Goal: Check status: Check status

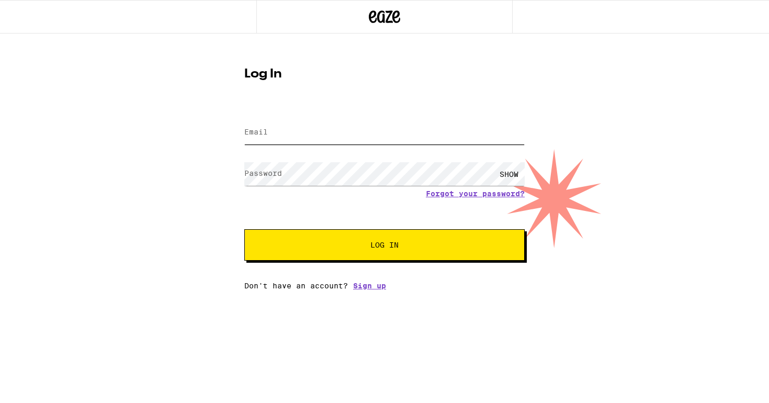
click at [285, 127] on input "Email" at bounding box center [384, 133] width 280 height 24
type input "[PERSON_NAME][EMAIL_ADDRESS][PERSON_NAME][DOMAIN_NAME]"
click at [244, 229] on button "Log In" at bounding box center [384, 244] width 280 height 31
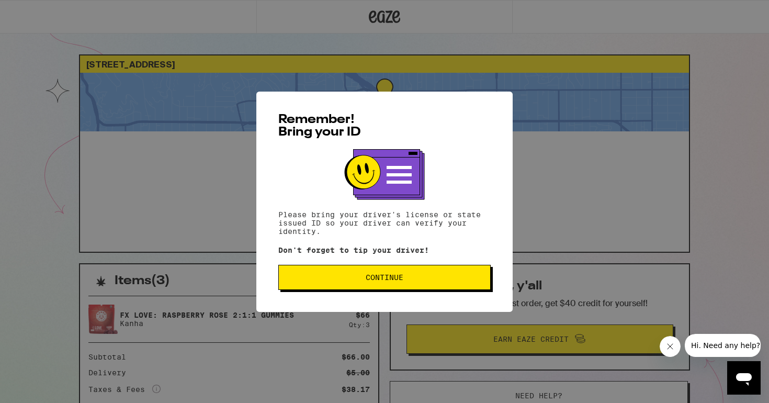
click at [403, 278] on span "Continue" at bounding box center [385, 276] width 38 height 7
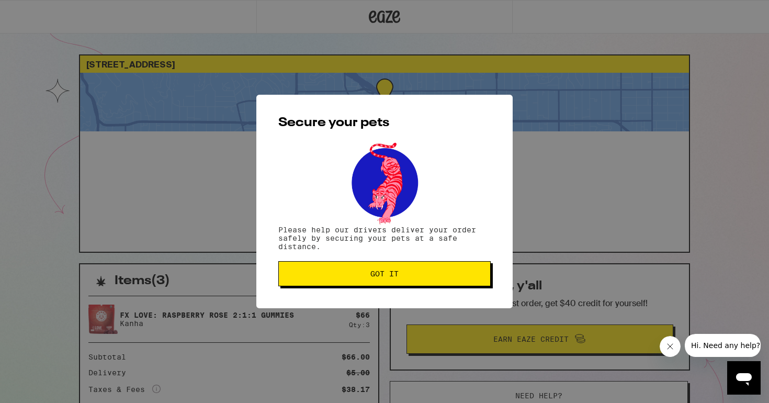
click at [398, 273] on span "Got it" at bounding box center [384, 273] width 28 height 7
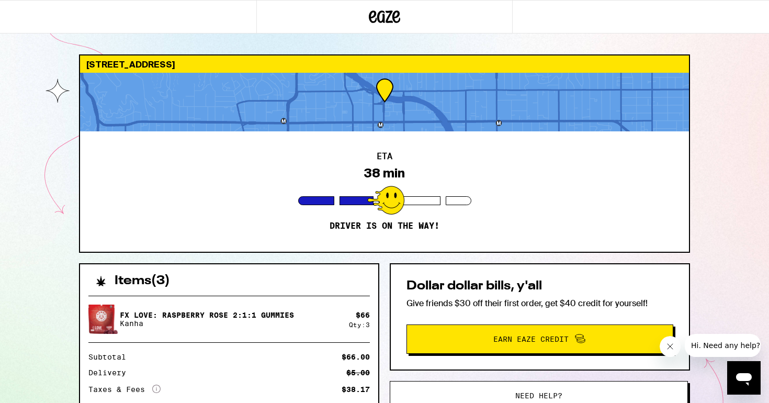
click at [669, 342] on icon "Close message from company" at bounding box center [670, 346] width 8 height 8
click at [568, 195] on div "ETA 38 min Driver is on the way!" at bounding box center [384, 191] width 609 height 120
click at [362, 107] on div at bounding box center [384, 102] width 609 height 59
click at [395, 341] on div "Dollar dollar bills, y'all Give friends $30 off their first order, get $40 cred…" at bounding box center [540, 316] width 300 height 107
drag, startPoint x: 507, startPoint y: 240, endPoint x: 612, endPoint y: 143, distance: 142.8
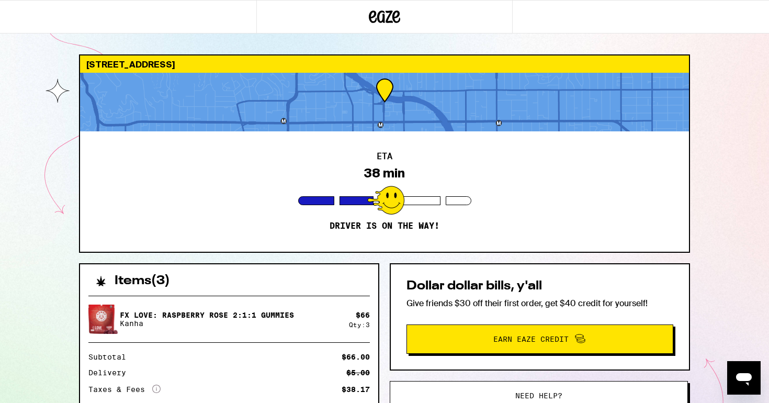
click at [612, 143] on div "ETA 38 min Driver is on the way!" at bounding box center [384, 191] width 609 height 120
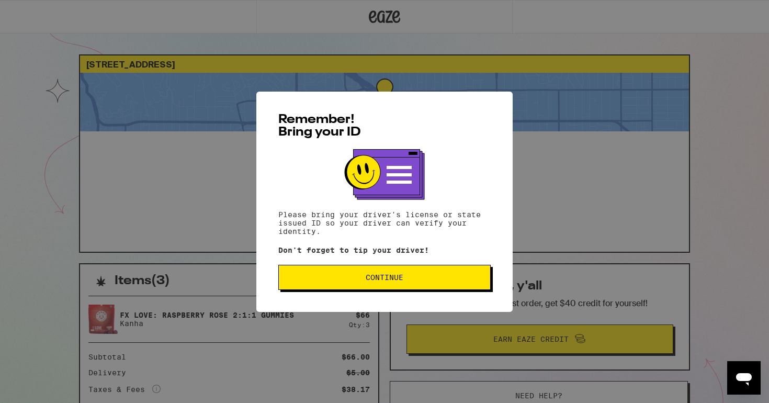
click at [403, 277] on span "Continue" at bounding box center [384, 276] width 195 height 7
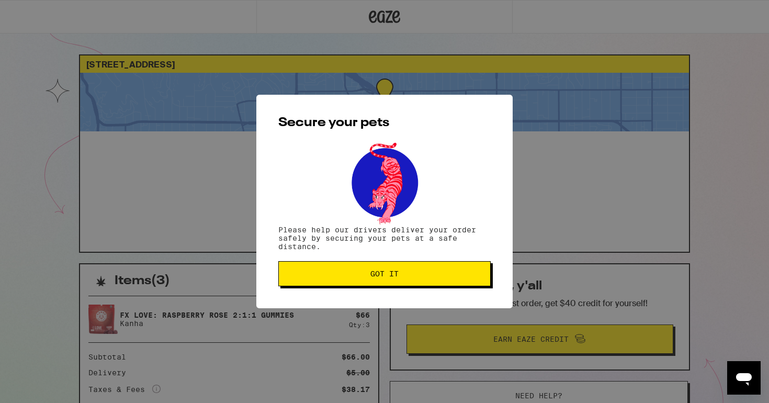
click at [403, 277] on span "Got it" at bounding box center [384, 273] width 195 height 7
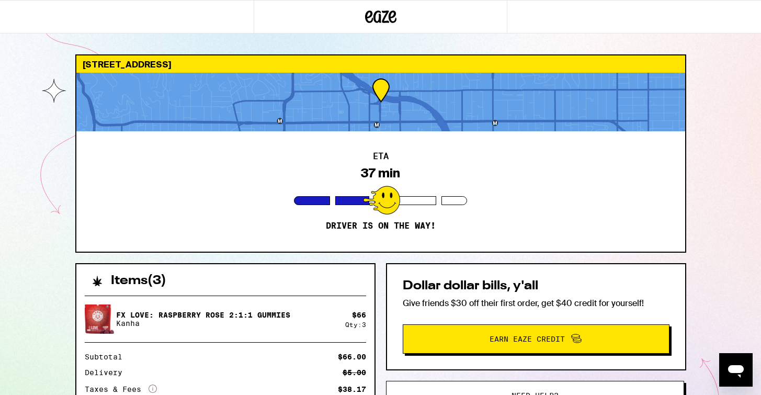
click at [734, 84] on div "1800 Argyle Ave Los Angeles 90028 ETA 37 min Driver is on the way! Items ( 3 ) …" at bounding box center [380, 285] width 761 height 570
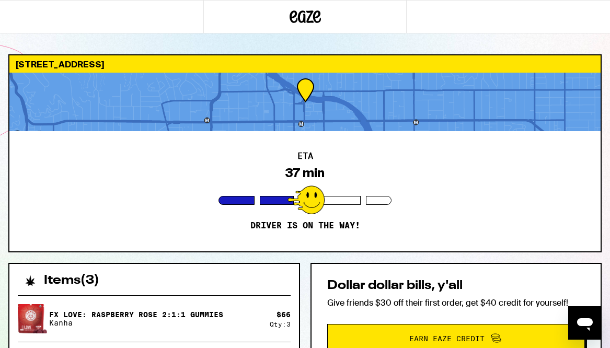
click at [432, 227] on div "ETA 37 min Driver is on the way!" at bounding box center [304, 191] width 591 height 120
drag, startPoint x: 394, startPoint y: 213, endPoint x: 429, endPoint y: 203, distance: 36.6
click at [429, 203] on div "ETA 37 min Driver is on the way!" at bounding box center [304, 191] width 591 height 120
